Goal: Transaction & Acquisition: Purchase product/service

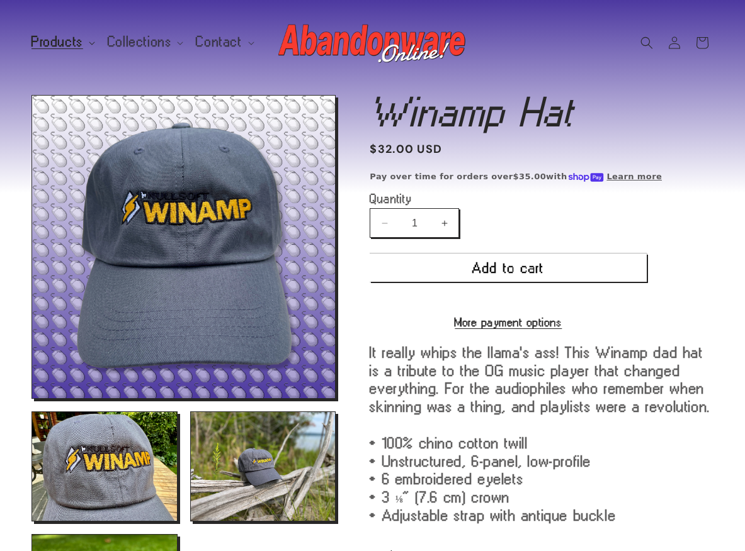
click at [75, 41] on span "Products" at bounding box center [57, 42] width 52 height 11
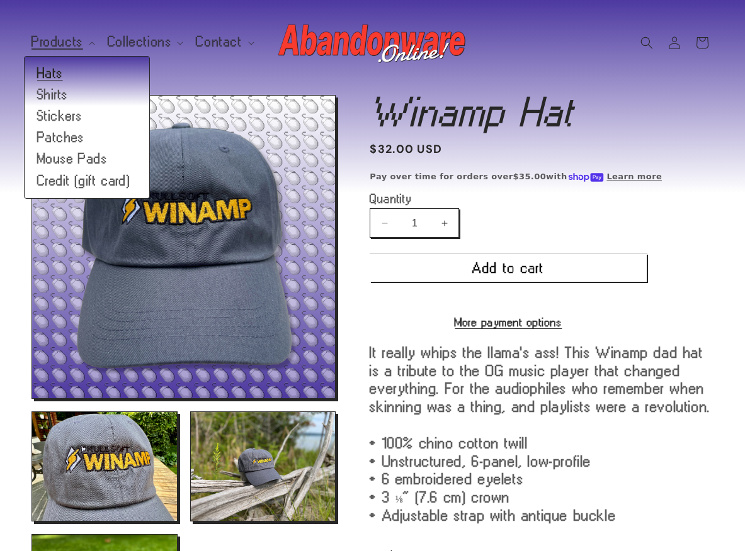
click at [76, 74] on link "Hats" at bounding box center [87, 73] width 125 height 21
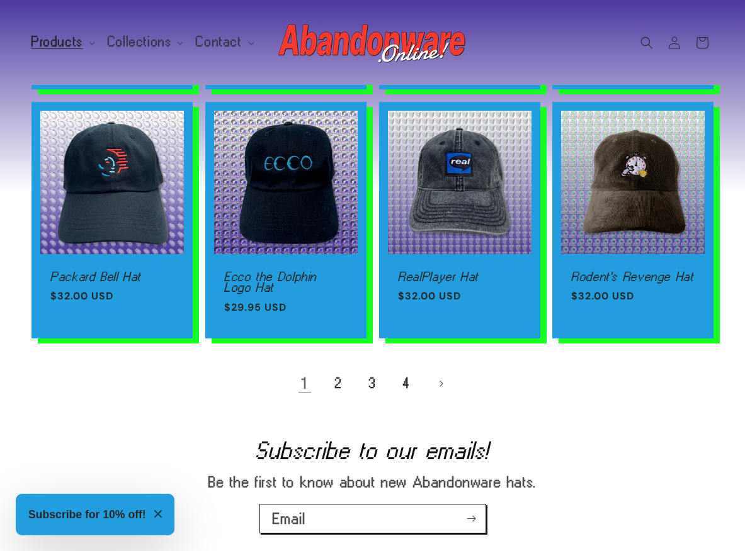
scroll to position [994, 0]
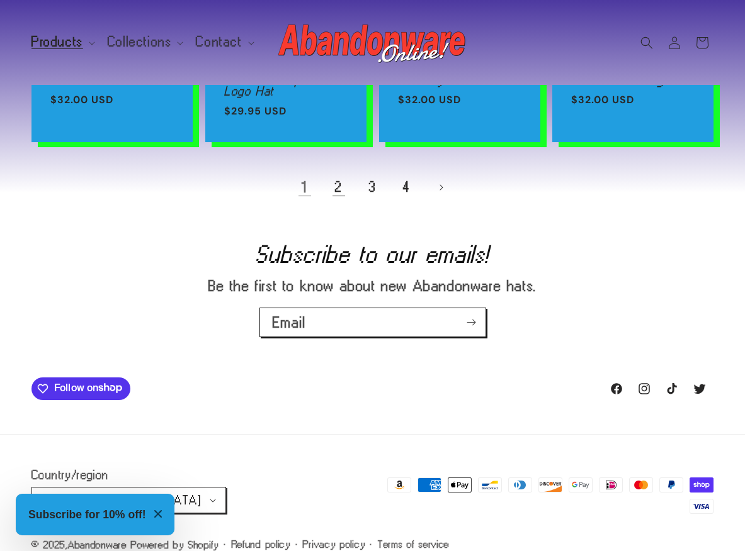
click at [333, 184] on link "2" at bounding box center [339, 188] width 28 height 28
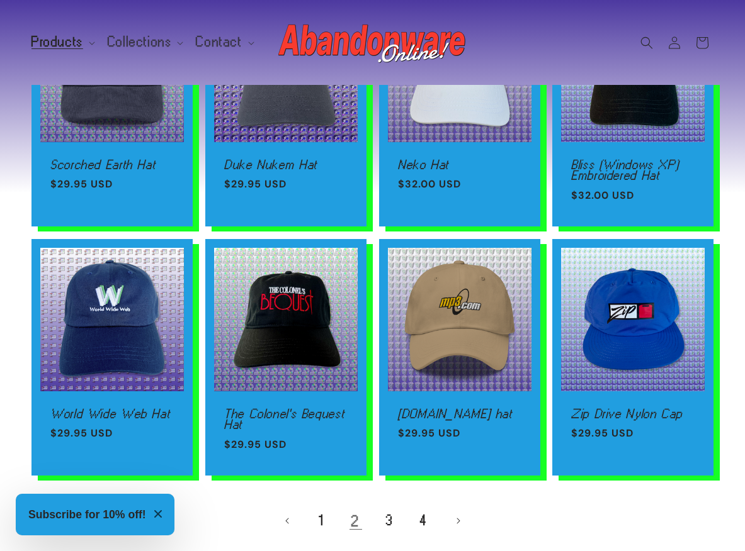
scroll to position [679, 0]
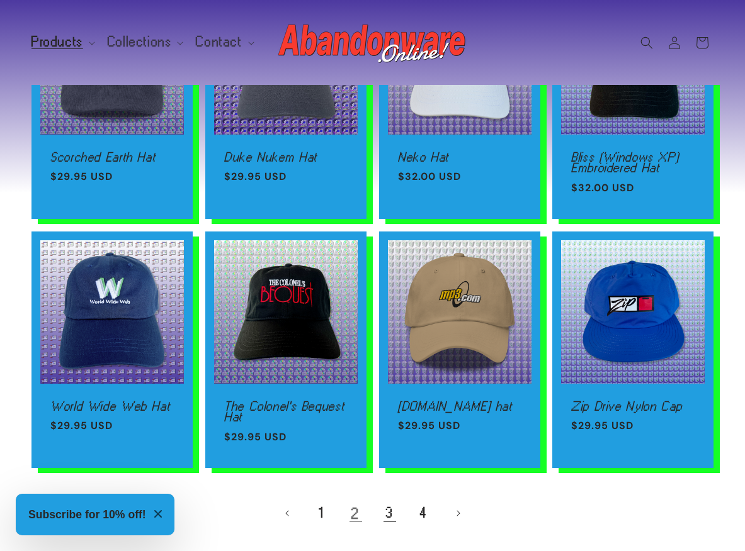
click at [389, 516] on link "3" at bounding box center [390, 514] width 28 height 28
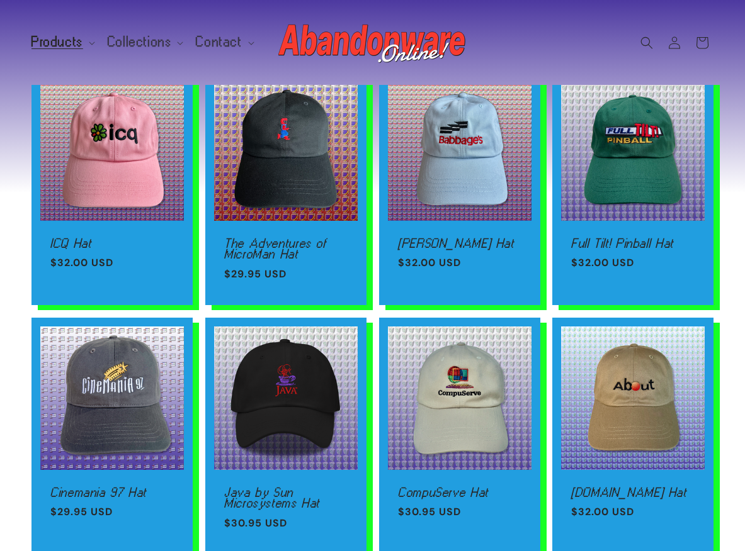
scroll to position [89, 0]
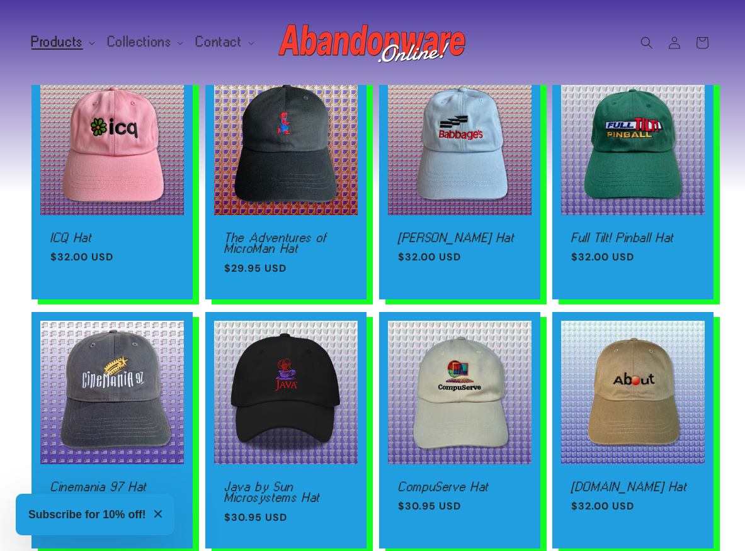
click at [57, 43] on span "Products" at bounding box center [57, 42] width 52 height 11
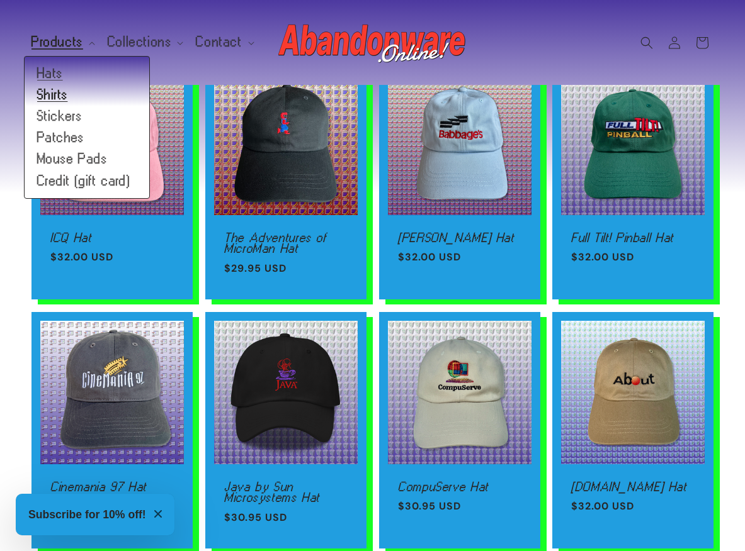
click at [54, 95] on link "Shirts" at bounding box center [87, 94] width 125 height 21
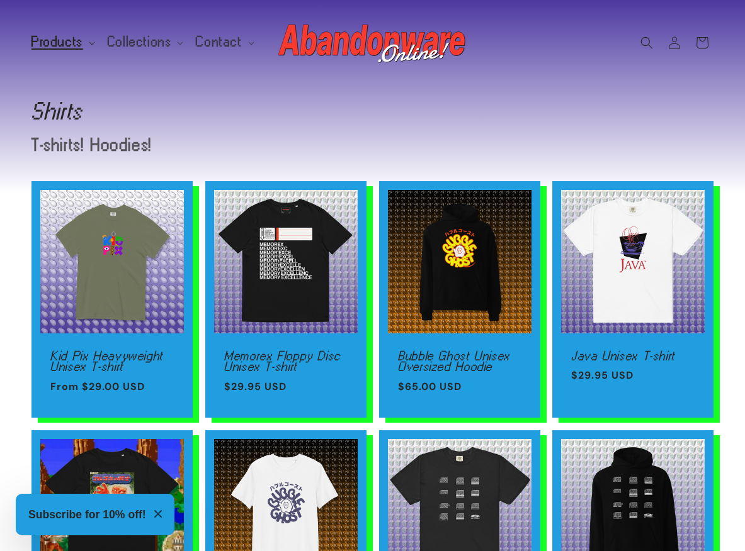
click at [77, 39] on span "Products" at bounding box center [57, 42] width 52 height 11
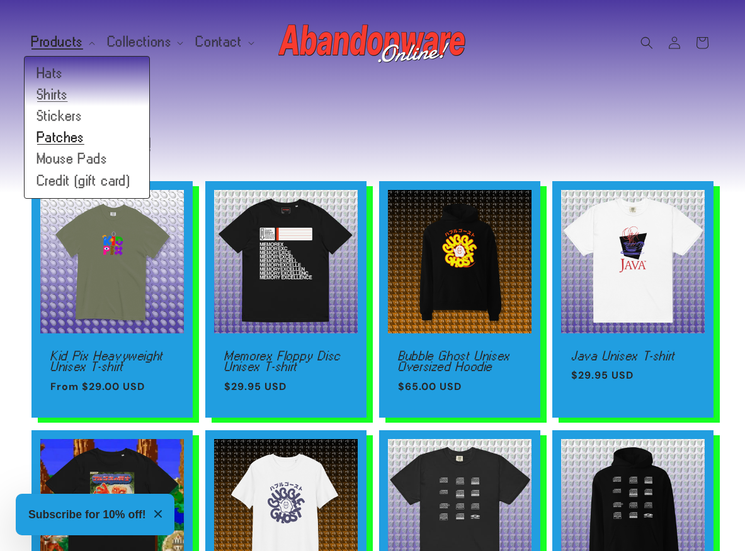
click at [75, 138] on link "Patches" at bounding box center [87, 137] width 125 height 21
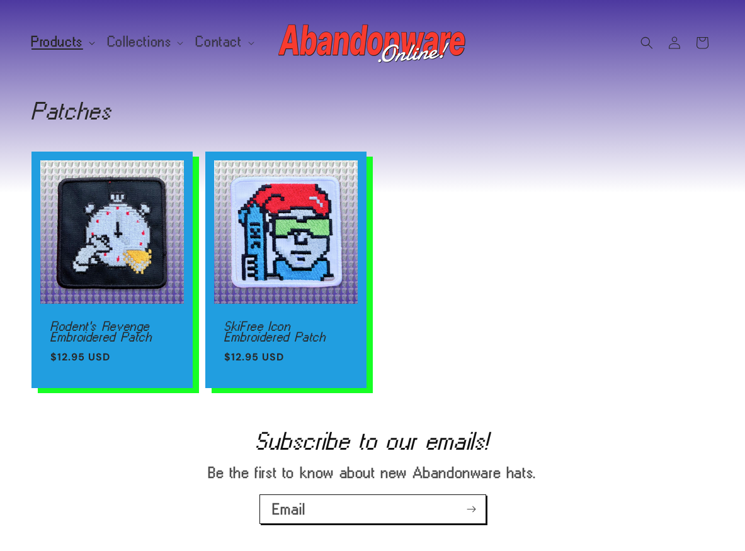
click at [53, 43] on span "Products" at bounding box center [57, 42] width 52 height 11
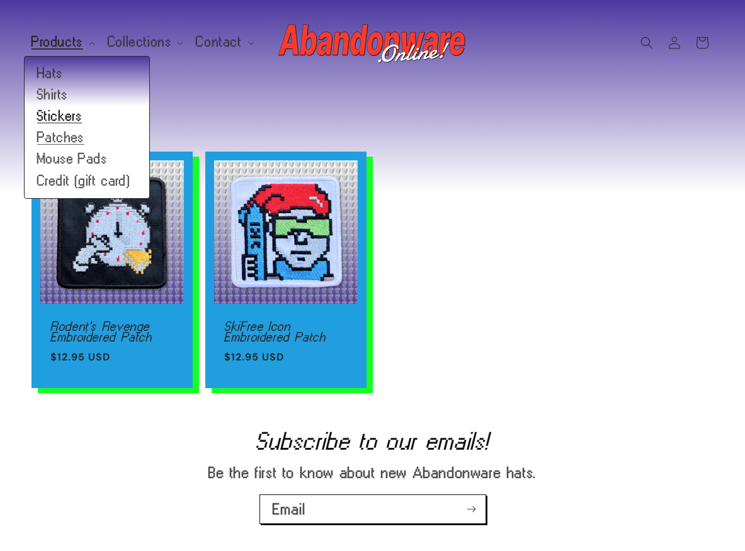
click at [64, 115] on link "Stickers" at bounding box center [87, 116] width 125 height 21
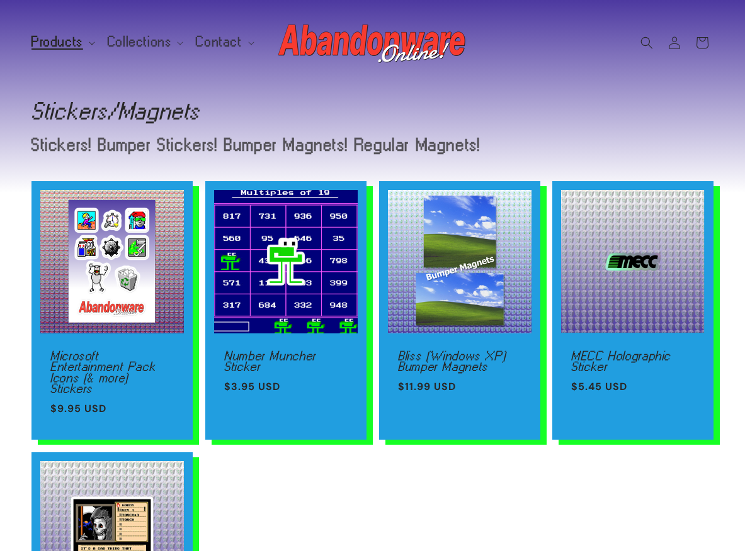
click at [50, 46] on span "Products" at bounding box center [57, 42] width 52 height 11
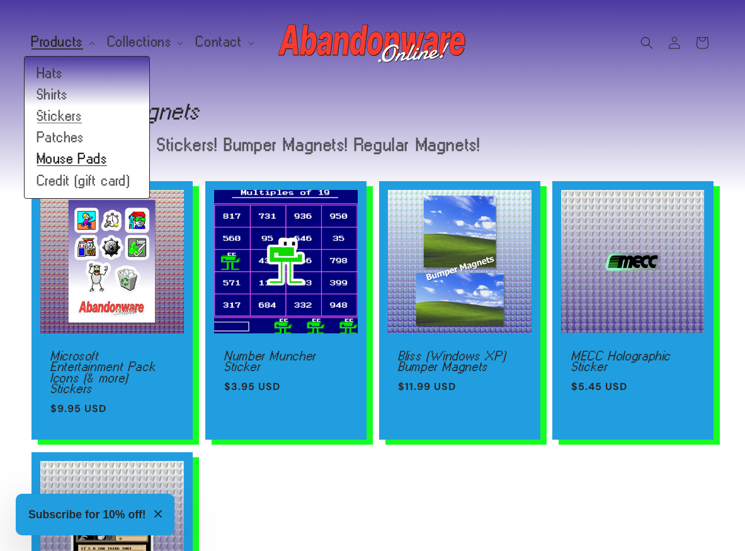
click at [84, 164] on link "Mouse Pads" at bounding box center [87, 159] width 125 height 21
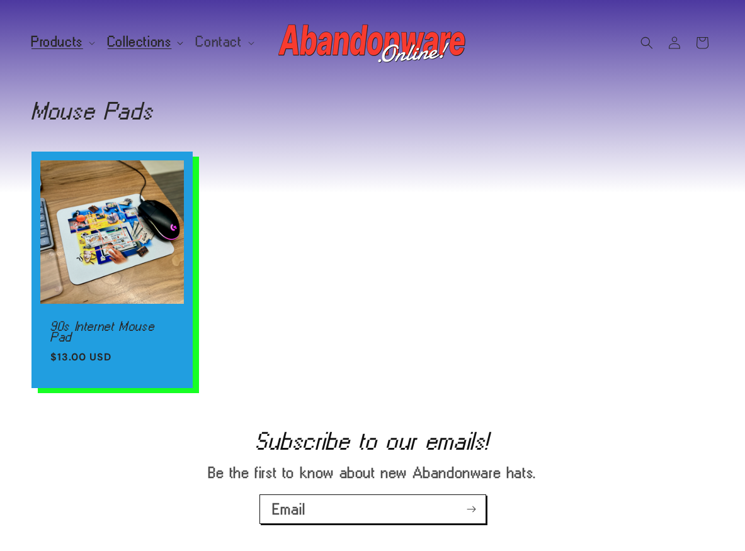
click at [135, 47] on span "Collections" at bounding box center [140, 42] width 64 height 11
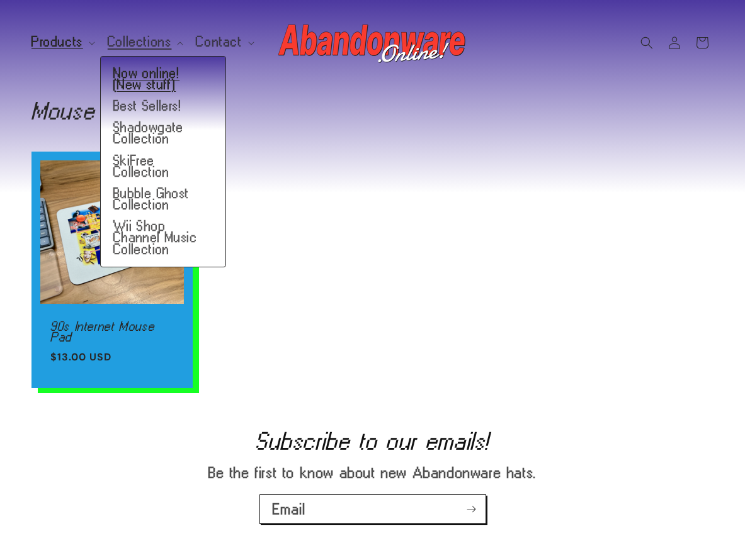
click at [138, 74] on link "Now online! (New stuff)" at bounding box center [163, 79] width 125 height 33
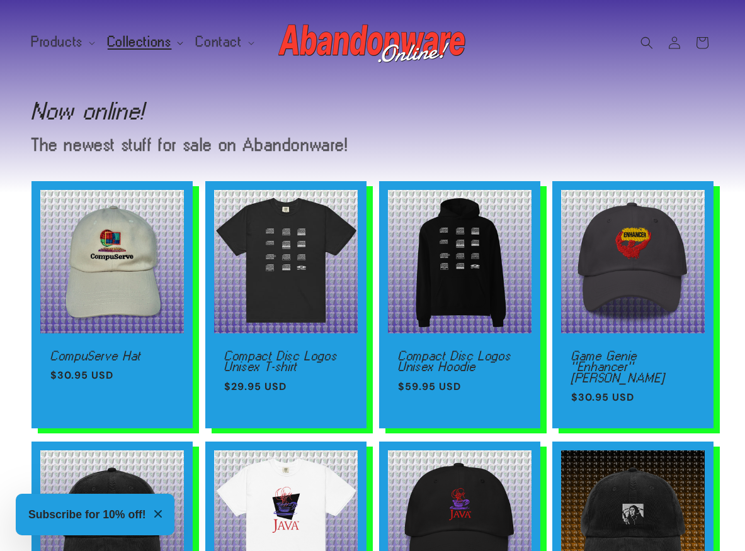
click at [142, 52] on summary "Collections" at bounding box center [144, 42] width 89 height 26
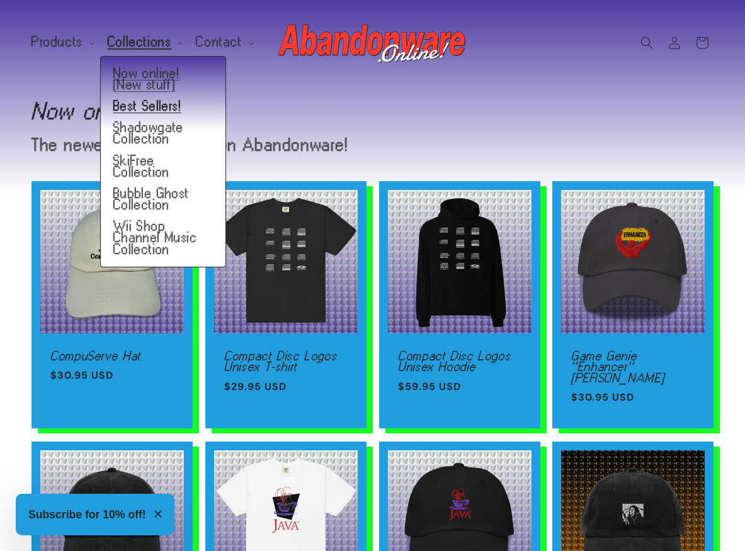
click at [135, 108] on link "Best Sellers!" at bounding box center [163, 106] width 125 height 21
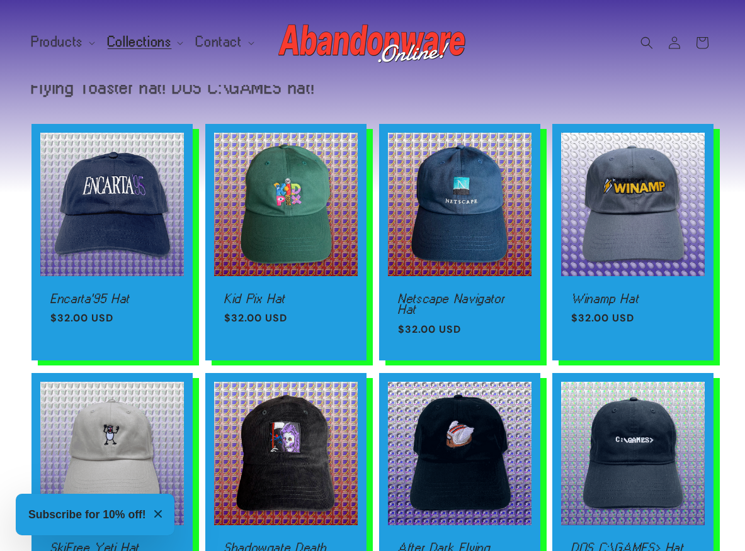
scroll to position [2, 0]
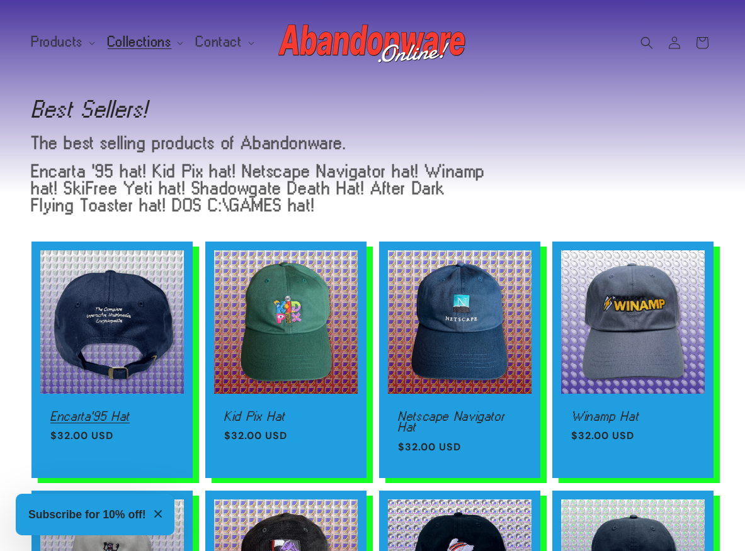
click at [76, 411] on link "Encarta'95 Hat" at bounding box center [111, 416] width 123 height 11
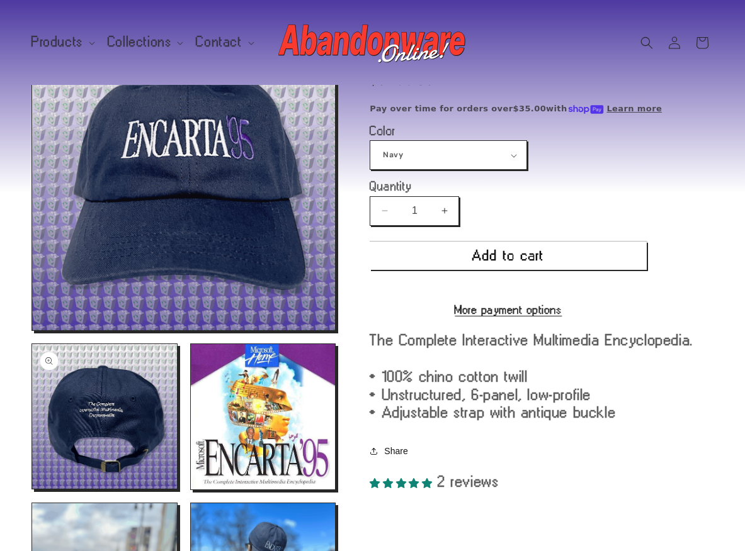
scroll to position [67, 0]
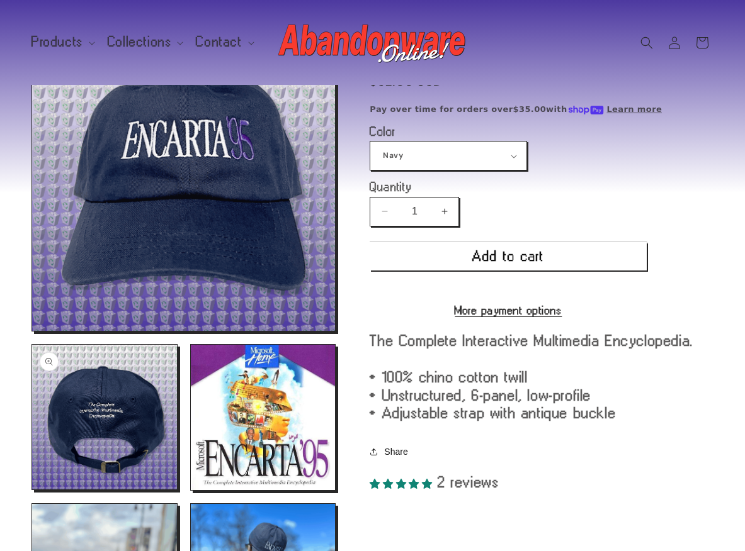
click at [32, 490] on button "Open media 2 in modal" at bounding box center [32, 490] width 0 height 0
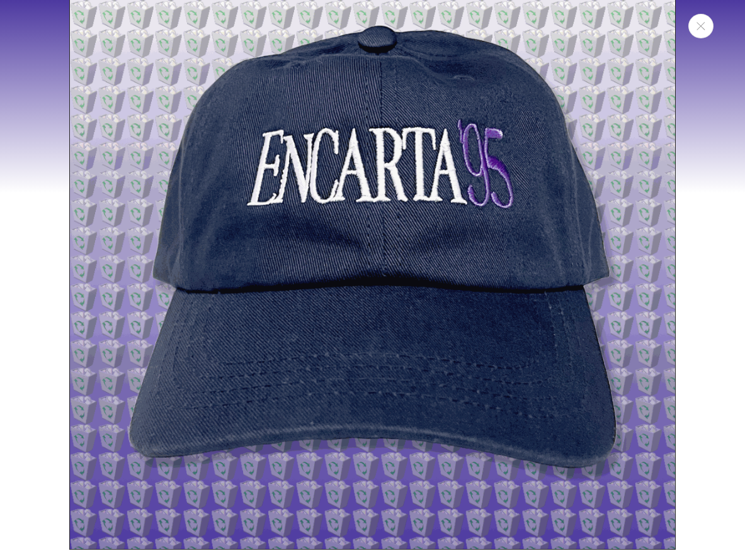
scroll to position [0, 0]
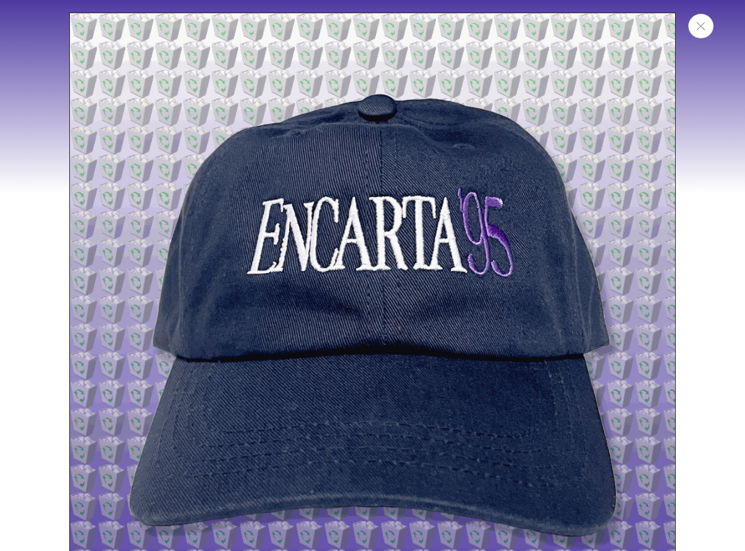
click at [705, 30] on button "Close" at bounding box center [700, 26] width 25 height 25
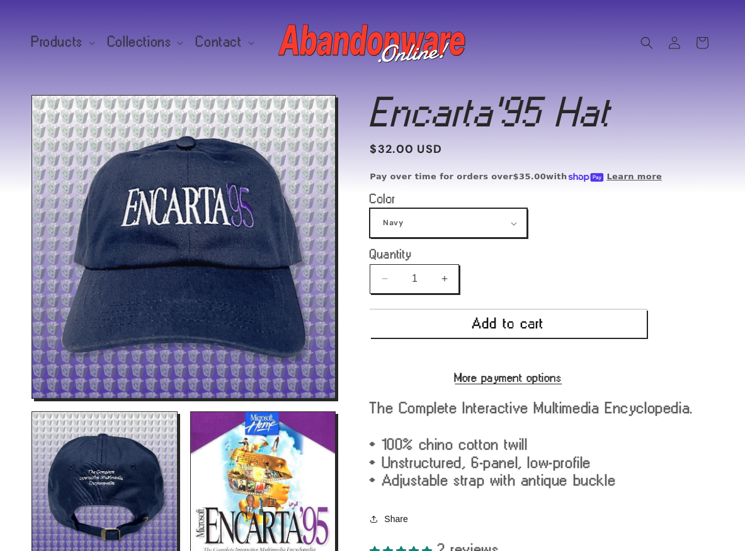
click at [488, 222] on select "Navy Black Dark Grey Light Blue" at bounding box center [448, 223] width 156 height 28
click at [370, 209] on select "Navy Black Dark Grey Light Blue" at bounding box center [448, 223] width 156 height 28
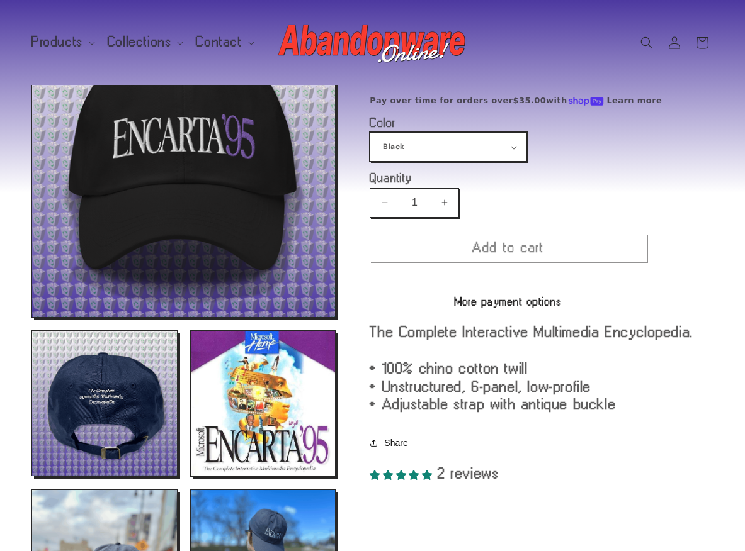
scroll to position [95, 0]
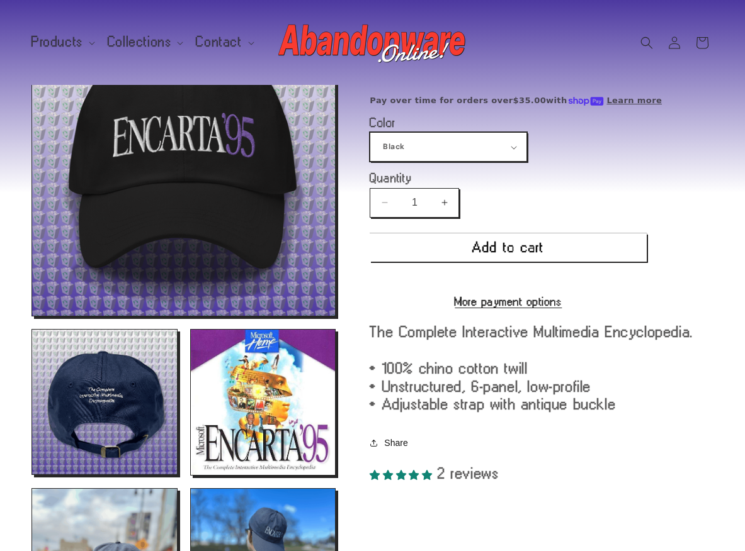
click at [479, 134] on select "Navy Black Dark Grey Light Blue" at bounding box center [448, 147] width 156 height 28
click at [370, 133] on select "Navy Black Dark Grey Light Blue" at bounding box center [448, 147] width 156 height 28
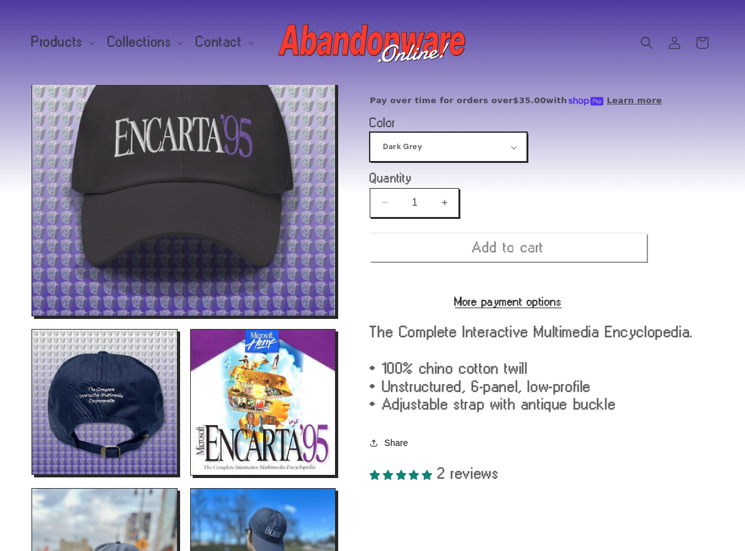
scroll to position [108, 0]
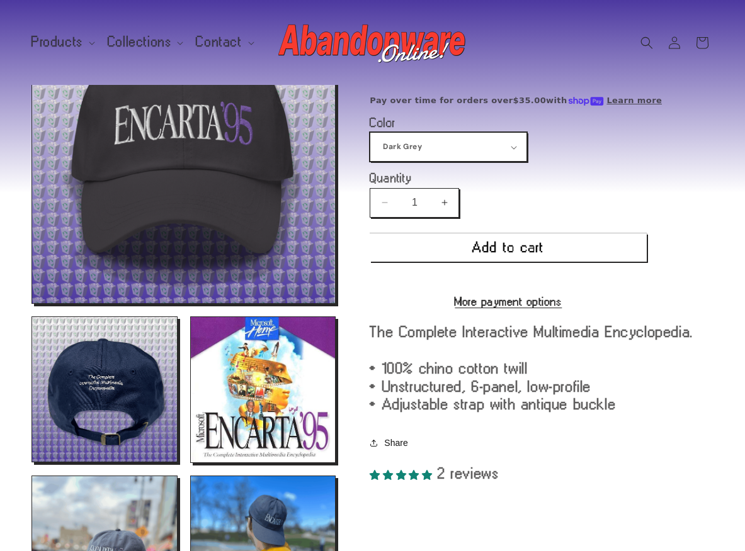
click at [413, 145] on select "Navy Black Dark Grey Light Blue" at bounding box center [448, 147] width 156 height 28
click at [370, 133] on select "Navy Black Dark Grey Light Blue" at bounding box center [448, 147] width 156 height 28
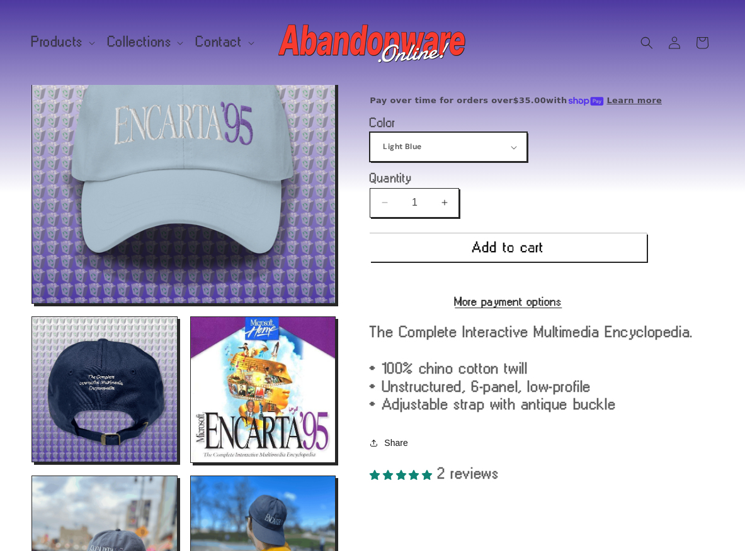
click at [431, 146] on select "Navy Black Dark Grey Light Blue" at bounding box center [448, 147] width 156 height 28
select select "Navy"
click at [370, 133] on select "Navy Black Dark Grey Light Blue" at bounding box center [448, 147] width 156 height 28
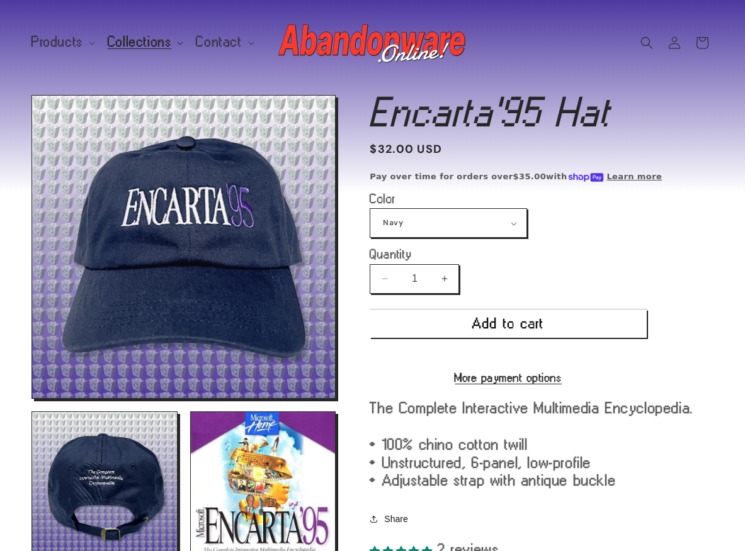
click at [154, 43] on span "Collections" at bounding box center [140, 42] width 64 height 11
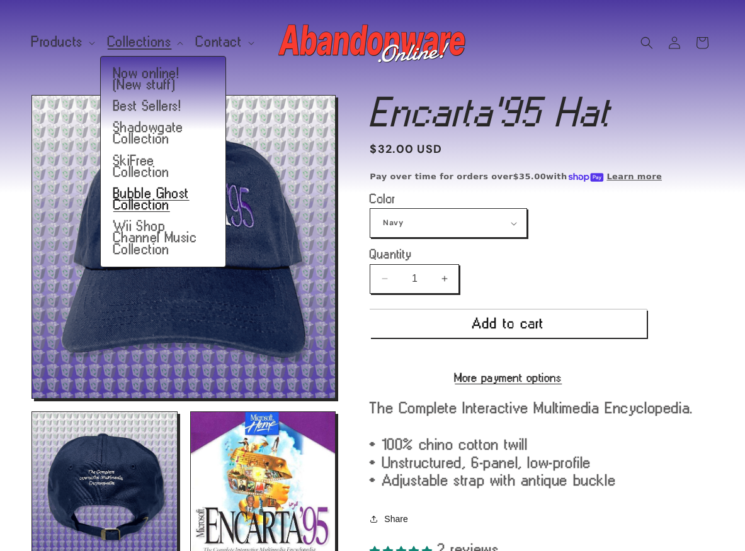
click at [180, 186] on link "Bubble Ghost Collection" at bounding box center [163, 199] width 125 height 33
